Goal: Task Accomplishment & Management: Manage account settings

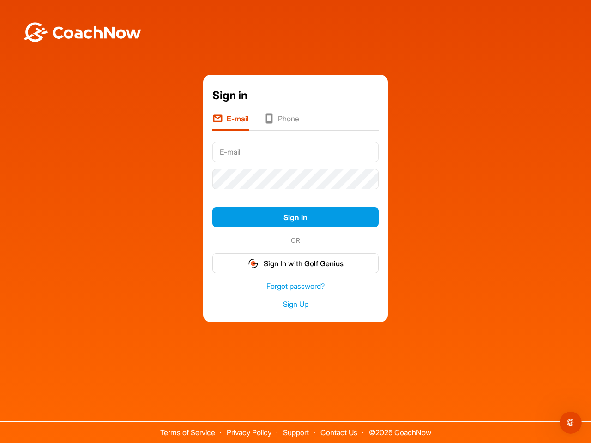
click at [295, 193] on form "Sign In OR Sign In with Golf Genius" at bounding box center [295, 205] width 166 height 135
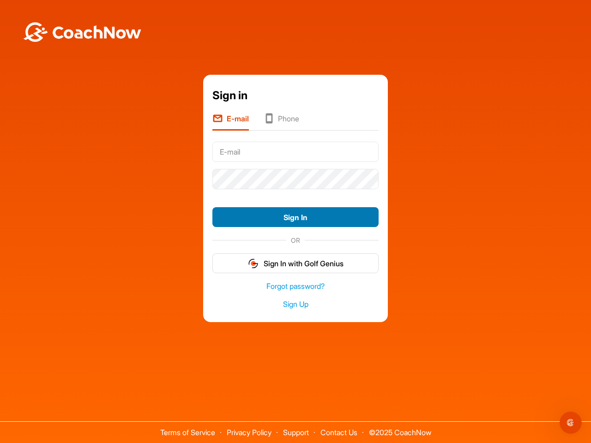
click at [295, 217] on button "Sign In" at bounding box center [295, 217] width 166 height 20
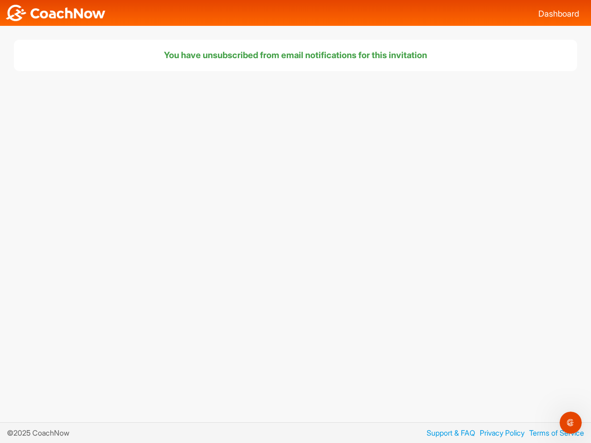
click at [570, 423] on icon "Open Intercom Messenger" at bounding box center [570, 422] width 15 height 15
